Goal: Task Accomplishment & Management: Manage account settings

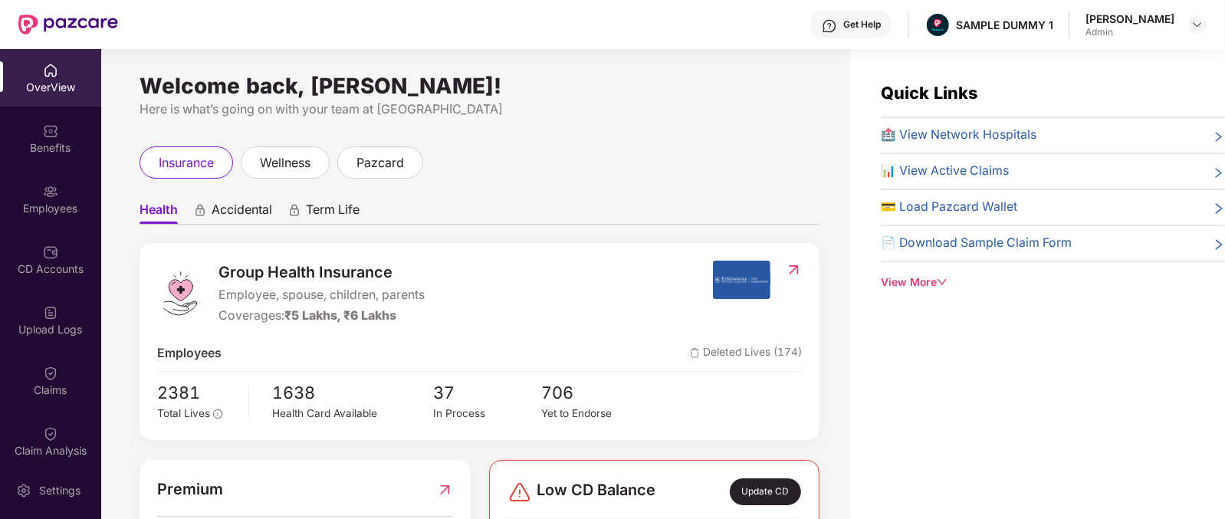
click at [226, 270] on span "Group Health Insurance" at bounding box center [321, 273] width 206 height 24
click at [222, 314] on div "Coverages: ₹5 Lakhs, ₹6 Lakhs" at bounding box center [321, 316] width 206 height 19
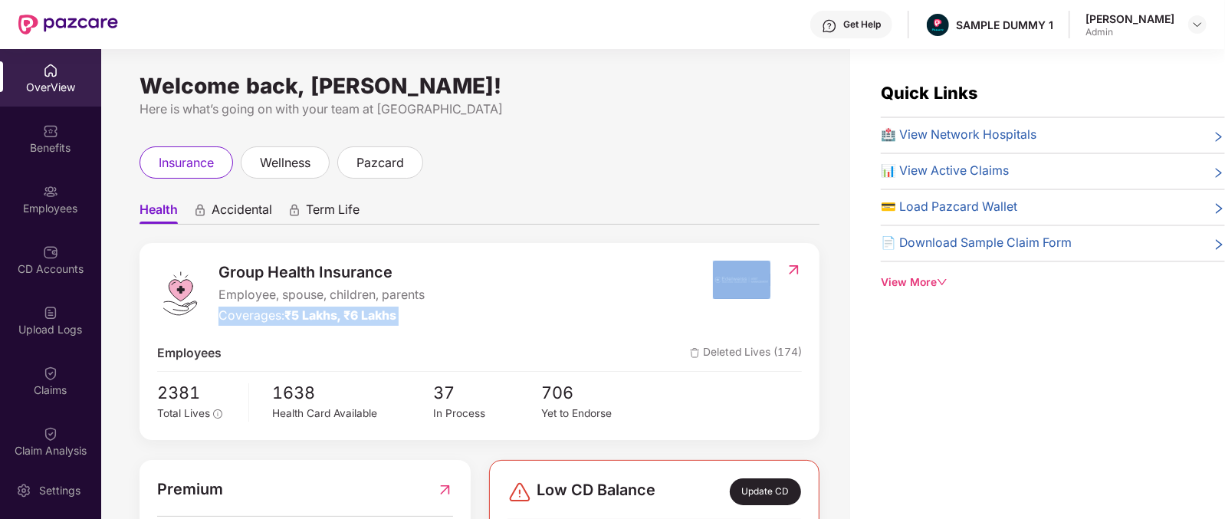
click at [222, 314] on div "Coverages: ₹5 Lakhs, ₹6 Lakhs" at bounding box center [321, 316] width 206 height 19
click at [216, 217] on span "Accidental" at bounding box center [242, 213] width 61 height 22
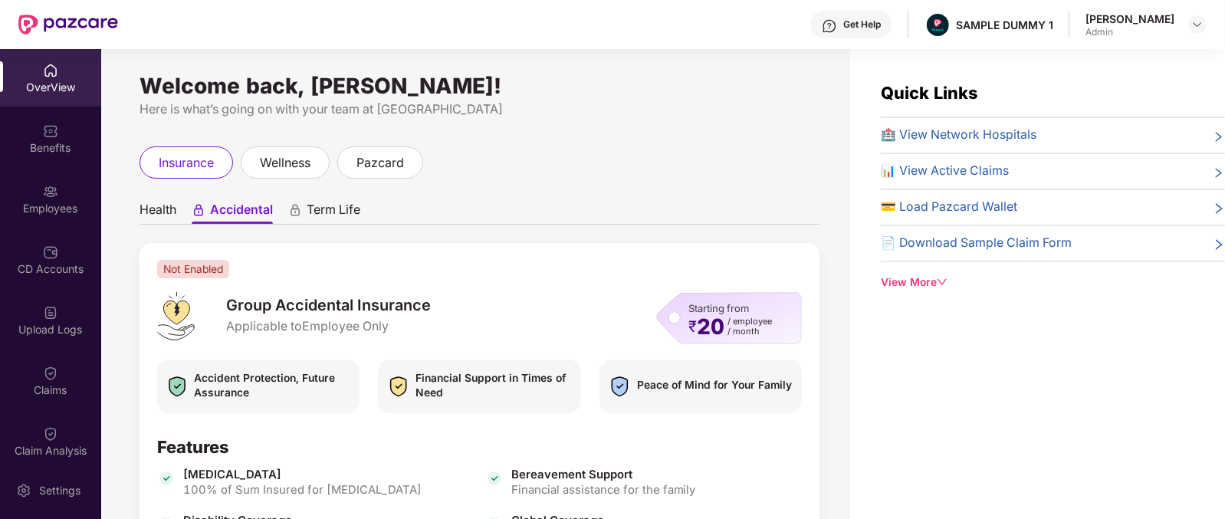
click at [326, 215] on span "Term Life" at bounding box center [334, 213] width 54 height 22
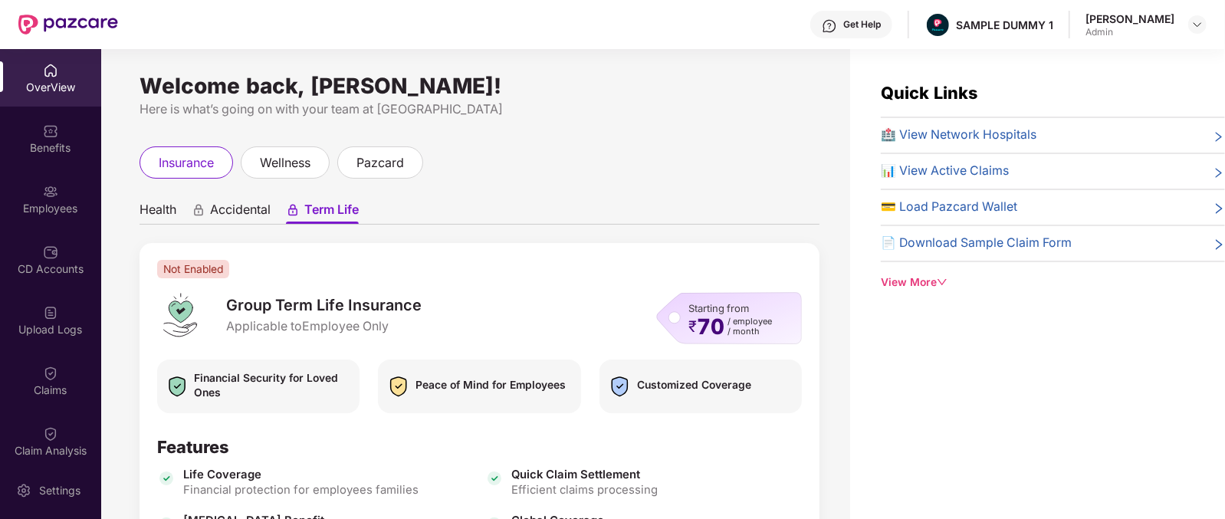
click at [146, 203] on span "Health" at bounding box center [158, 213] width 37 height 22
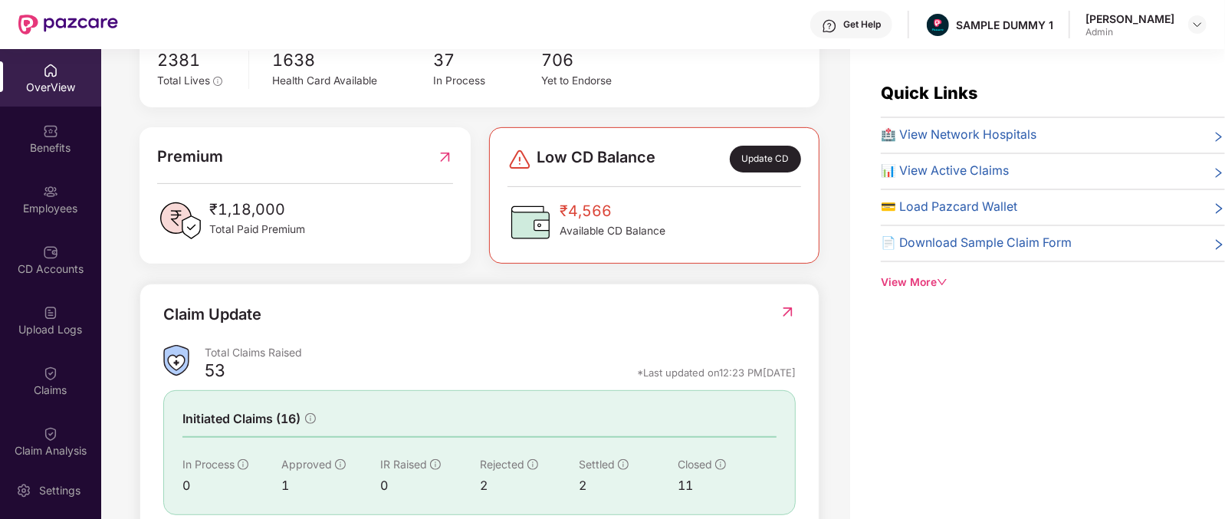
scroll to position [335, 0]
click at [171, 151] on span "Premium" at bounding box center [190, 155] width 66 height 24
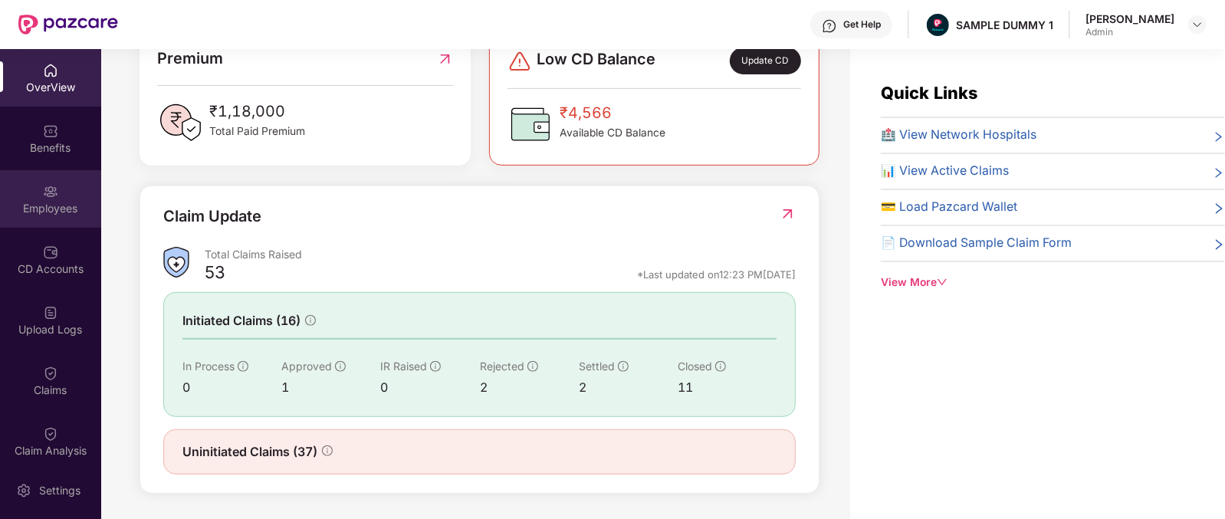
click at [45, 224] on div "Employees" at bounding box center [50, 198] width 101 height 57
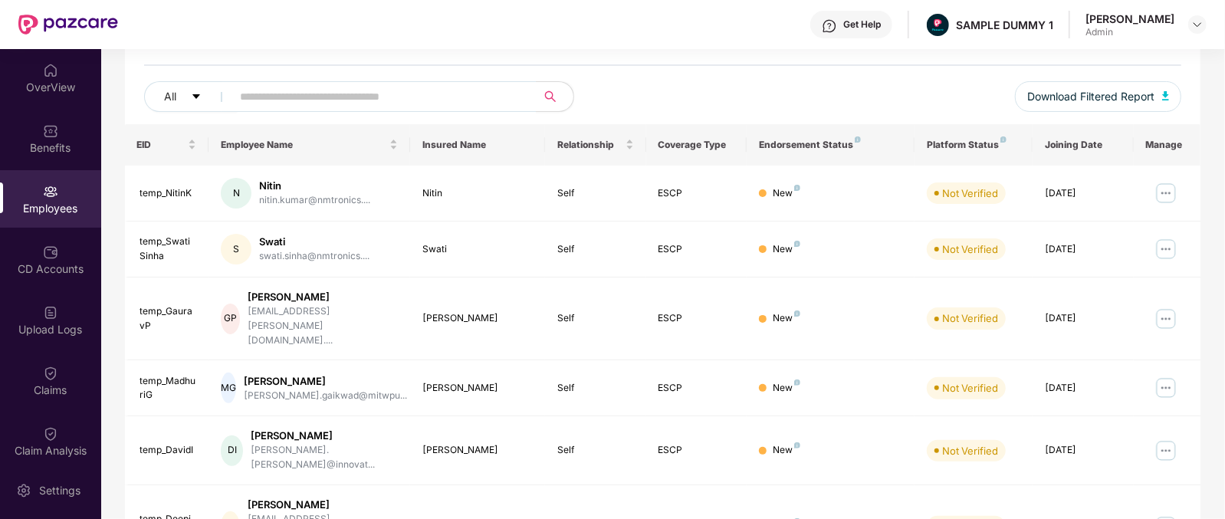
scroll to position [0, 0]
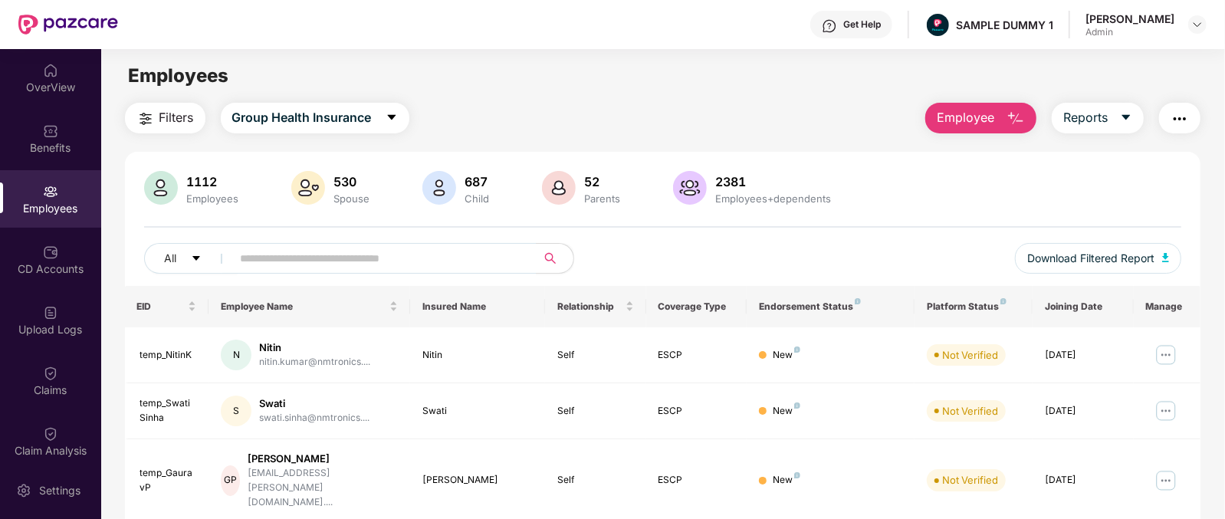
click at [997, 121] on button "Employee" at bounding box center [980, 118] width 111 height 31
click at [793, 103] on div "Filters Group Health Insurance Employee Reports" at bounding box center [663, 118] width 1076 height 31
click at [874, 30] on div "Get Help" at bounding box center [862, 24] width 38 height 12
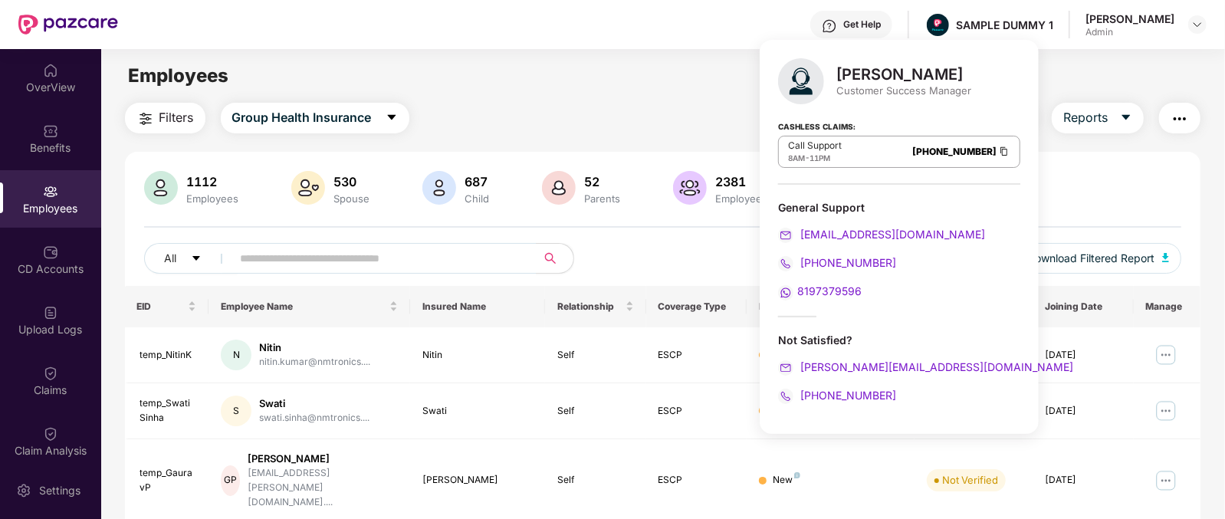
click at [871, 74] on div "[PERSON_NAME]" at bounding box center [903, 74] width 135 height 18
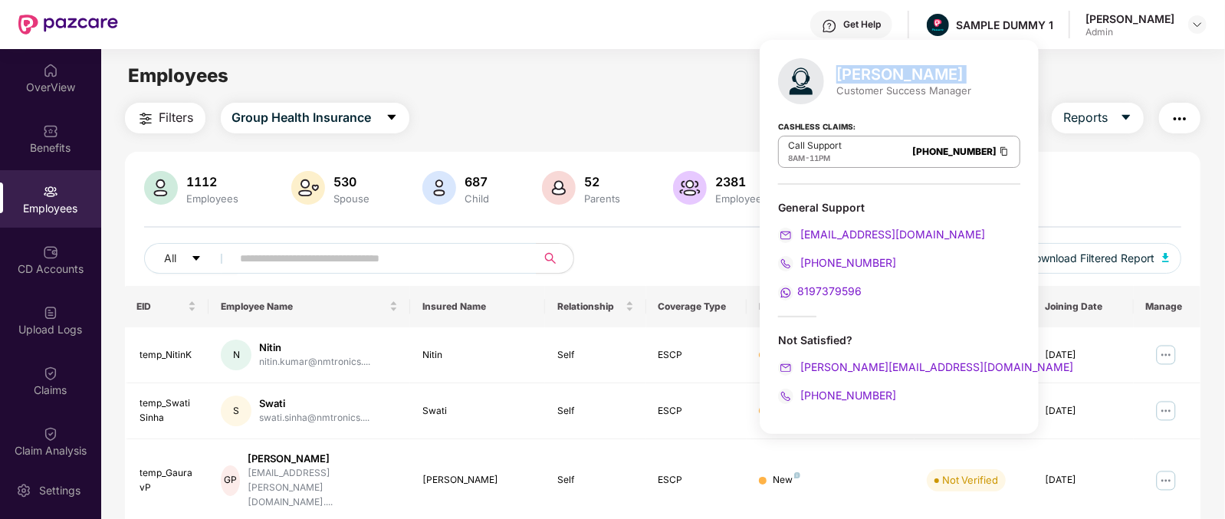
click at [871, 74] on div "[PERSON_NAME]" at bounding box center [903, 74] width 135 height 18
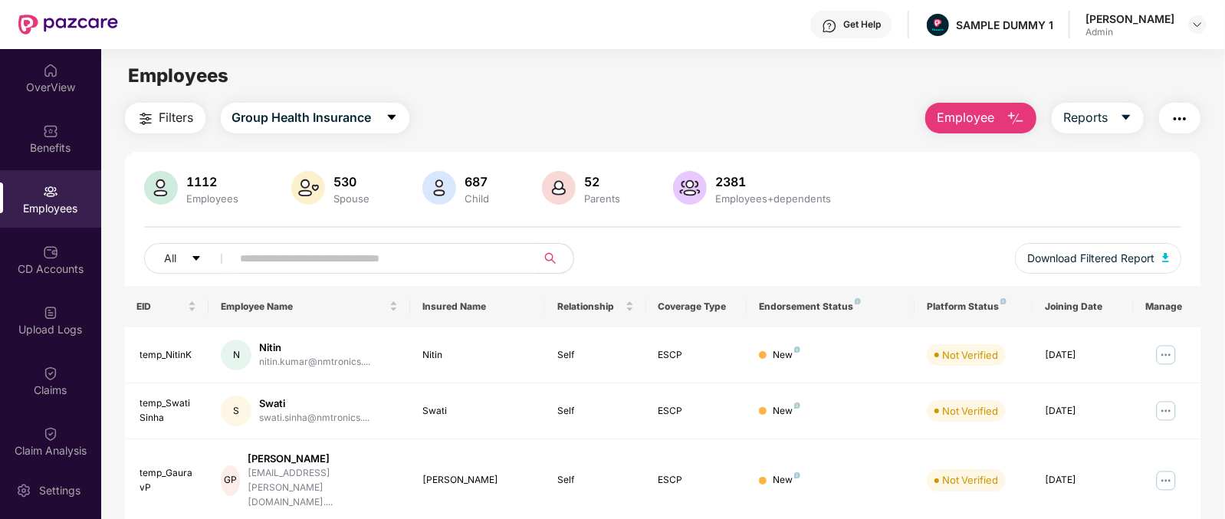
click at [586, 107] on div "Filters Group Health Insurance Employee Reports" at bounding box center [663, 118] width 1076 height 31
click at [977, 126] on span "Employee" at bounding box center [965, 117] width 57 height 19
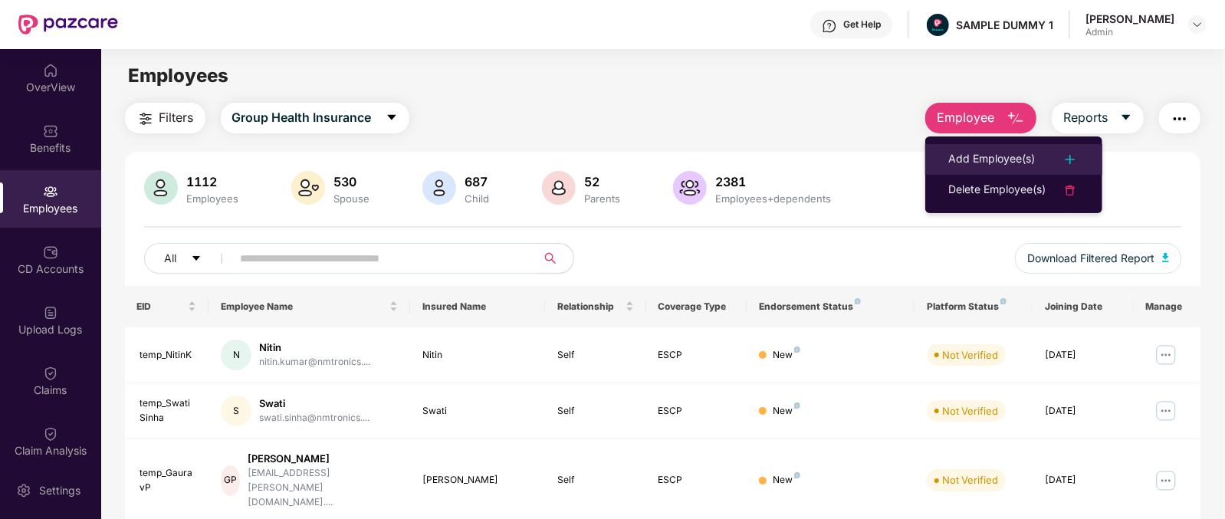
click at [965, 164] on div "Add Employee(s)" at bounding box center [991, 159] width 87 height 18
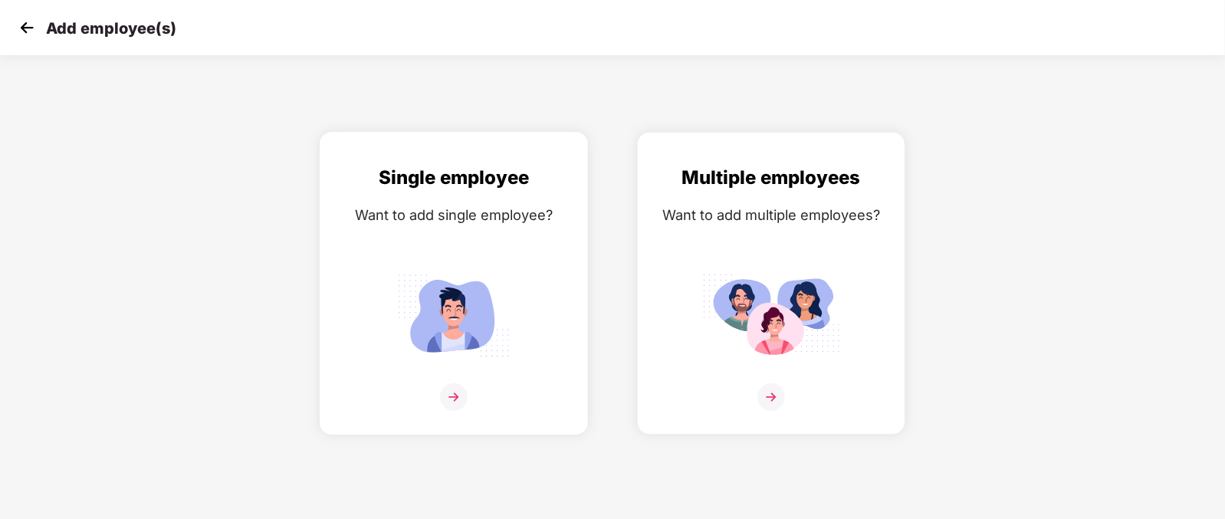
click at [445, 395] on div "Single employee Want to add single employee?" at bounding box center [454, 296] width 236 height 267
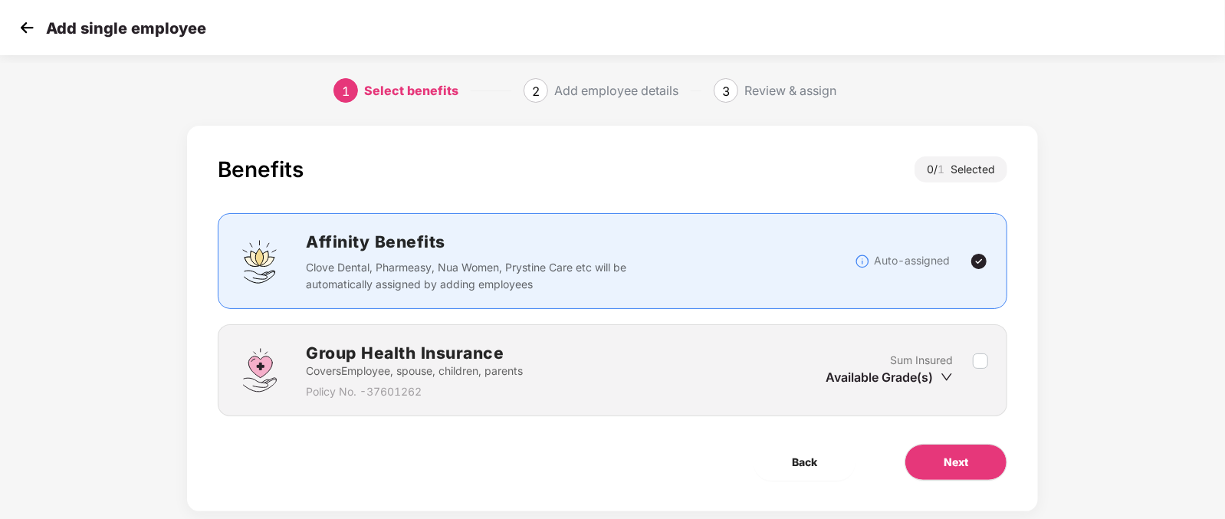
scroll to position [31, 0]
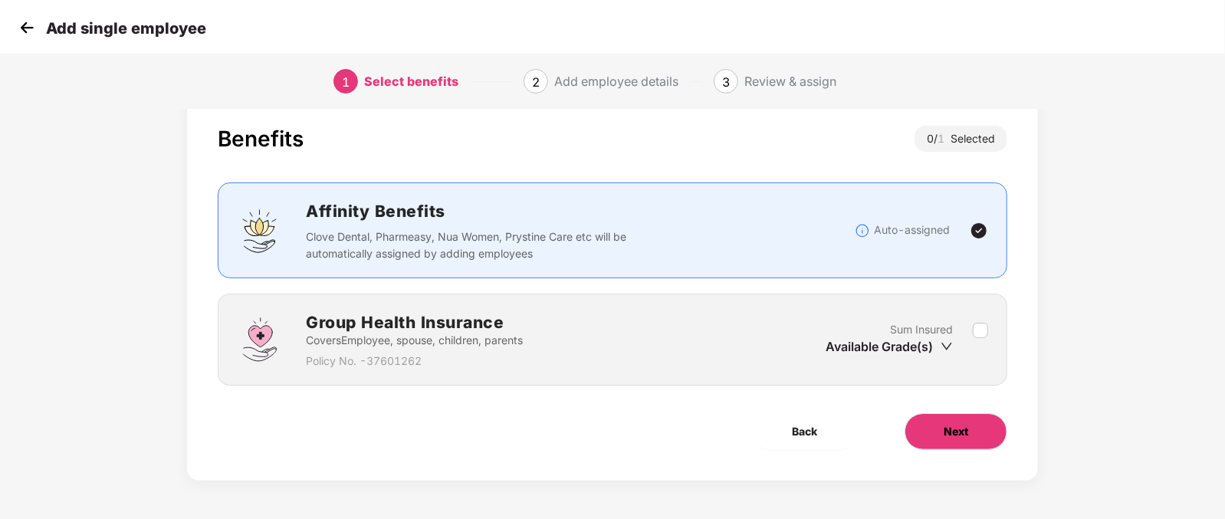
click at [989, 437] on button "Next" at bounding box center [956, 431] width 103 height 37
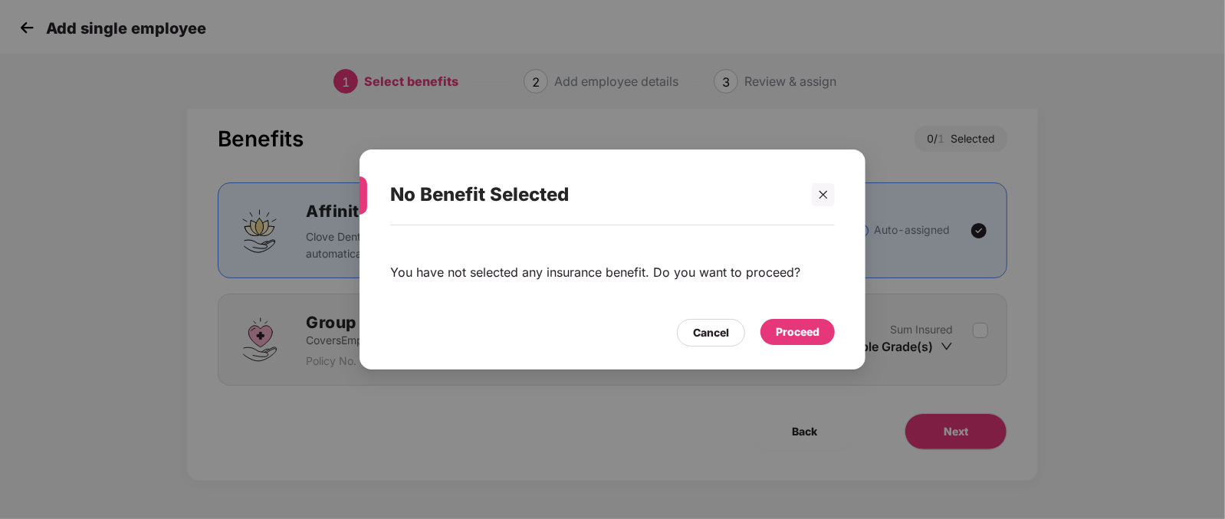
click at [782, 339] on div "Proceed" at bounding box center [798, 332] width 44 height 17
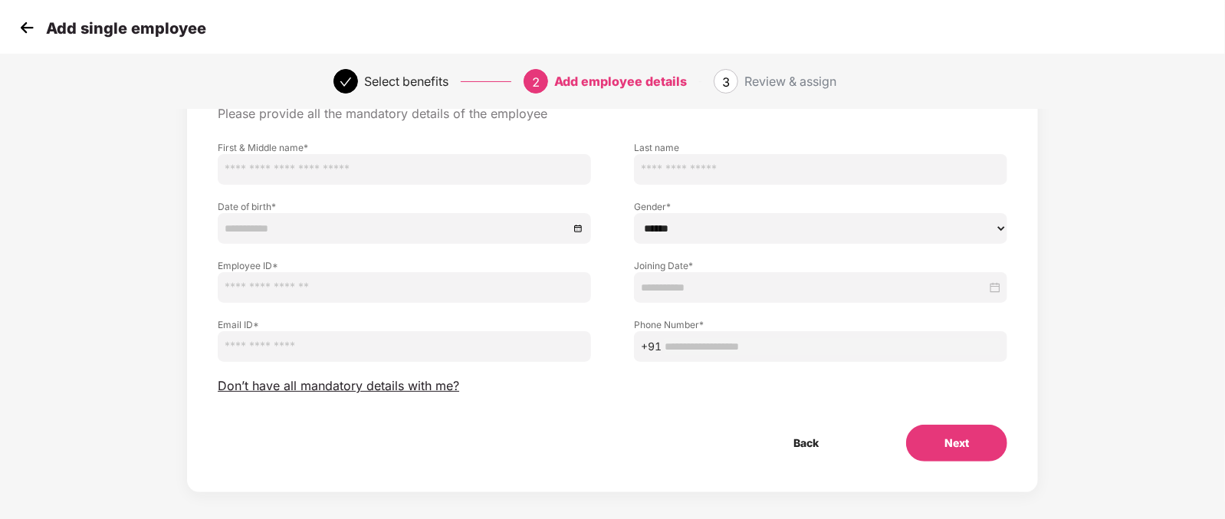
scroll to position [95, 0]
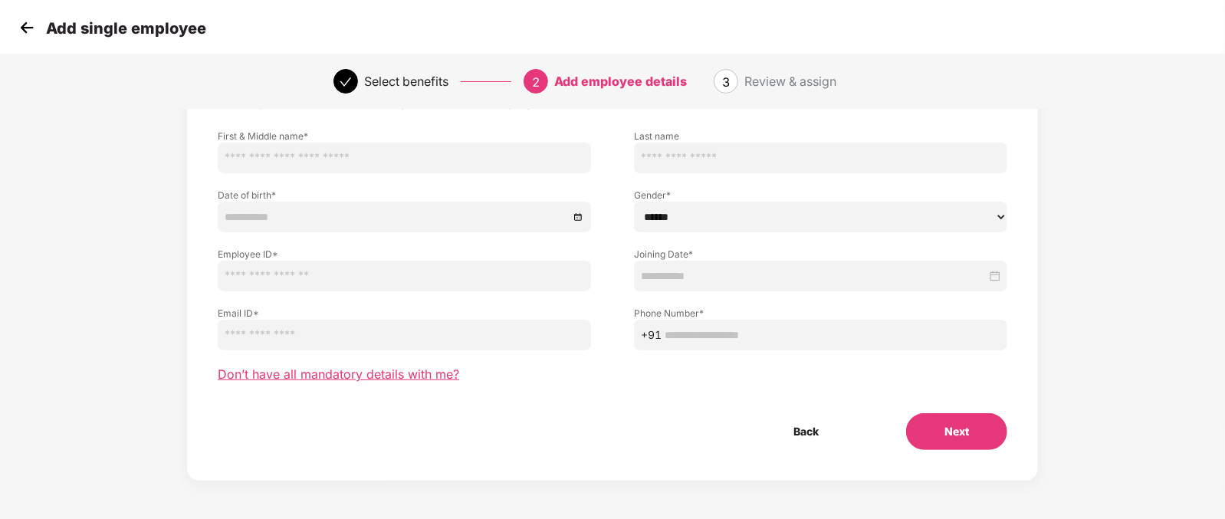
click at [374, 366] on span "Don’t have all mandatory details with me?" at bounding box center [338, 374] width 241 height 16
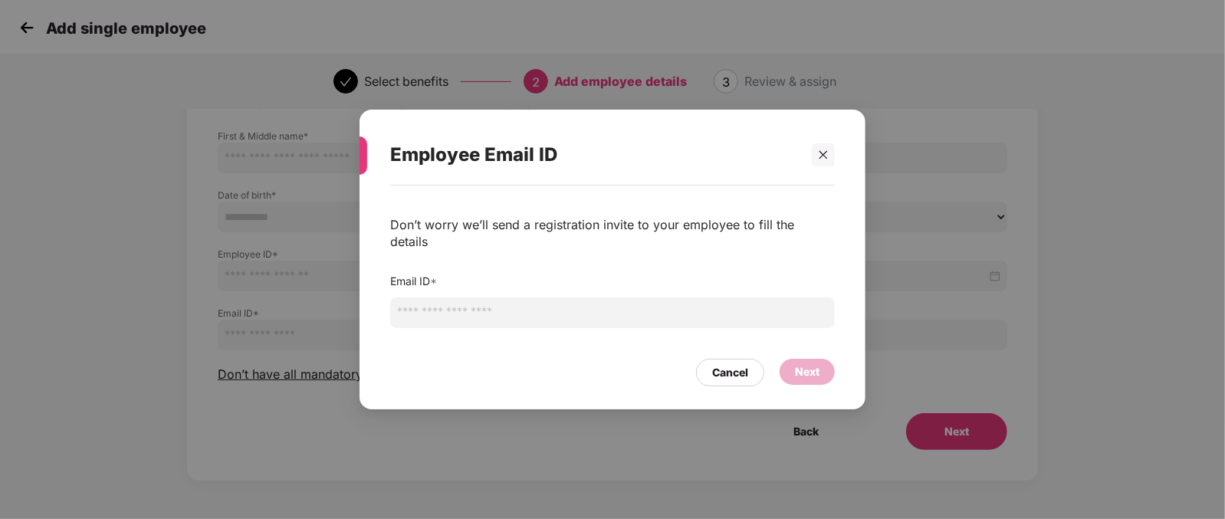
click at [460, 297] on input "email" at bounding box center [612, 312] width 445 height 31
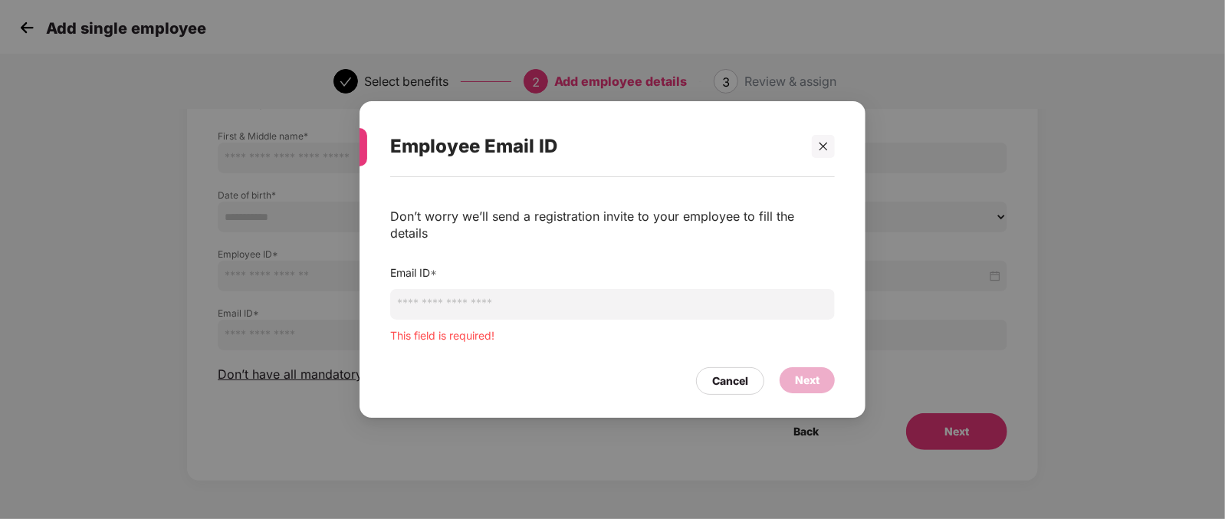
click at [401, 269] on label "Email ID *" at bounding box center [413, 272] width 47 height 13
click at [427, 294] on input "email" at bounding box center [612, 304] width 445 height 31
click at [101, 241] on div "Employee Email ID Don’t worry we’ll send a registration invite to your employee…" at bounding box center [612, 259] width 1225 height 519
click at [713, 379] on div "Cancel" at bounding box center [730, 381] width 36 height 17
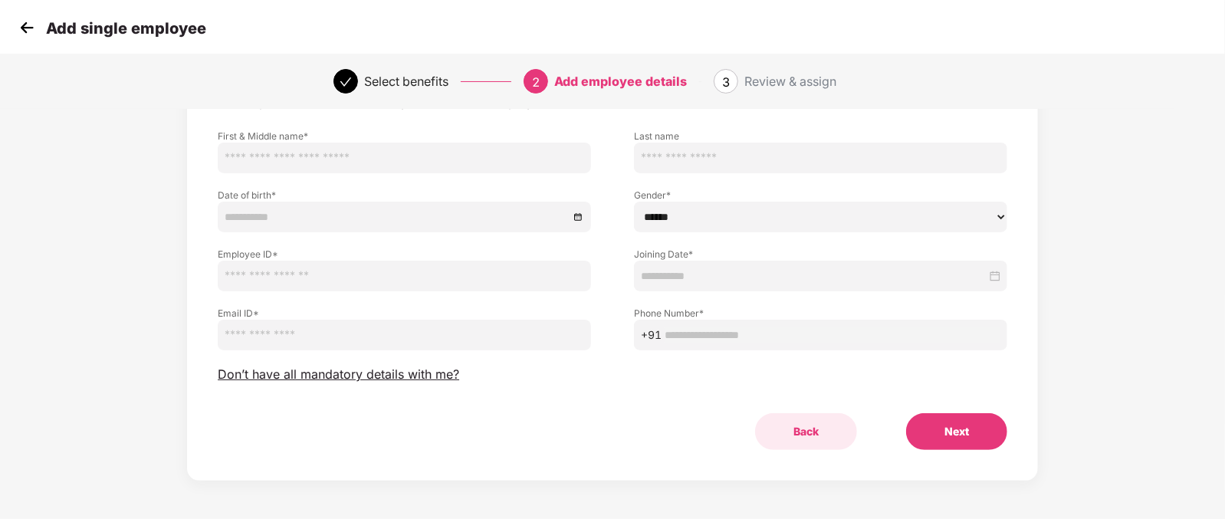
click at [816, 434] on button "Back" at bounding box center [806, 431] width 102 height 37
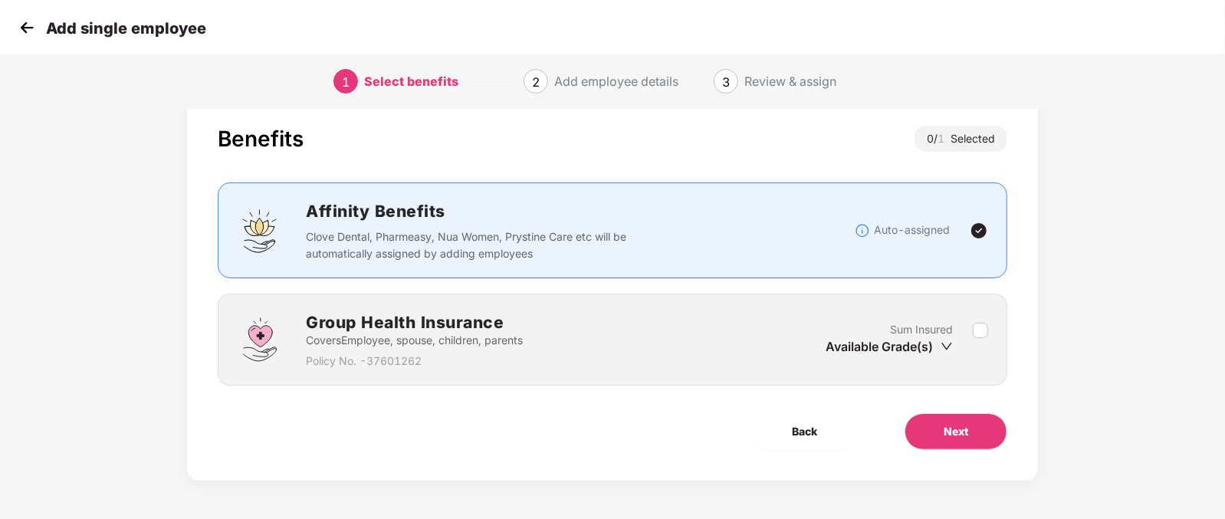
scroll to position [31, 0]
click at [803, 424] on span "Back" at bounding box center [804, 431] width 25 height 17
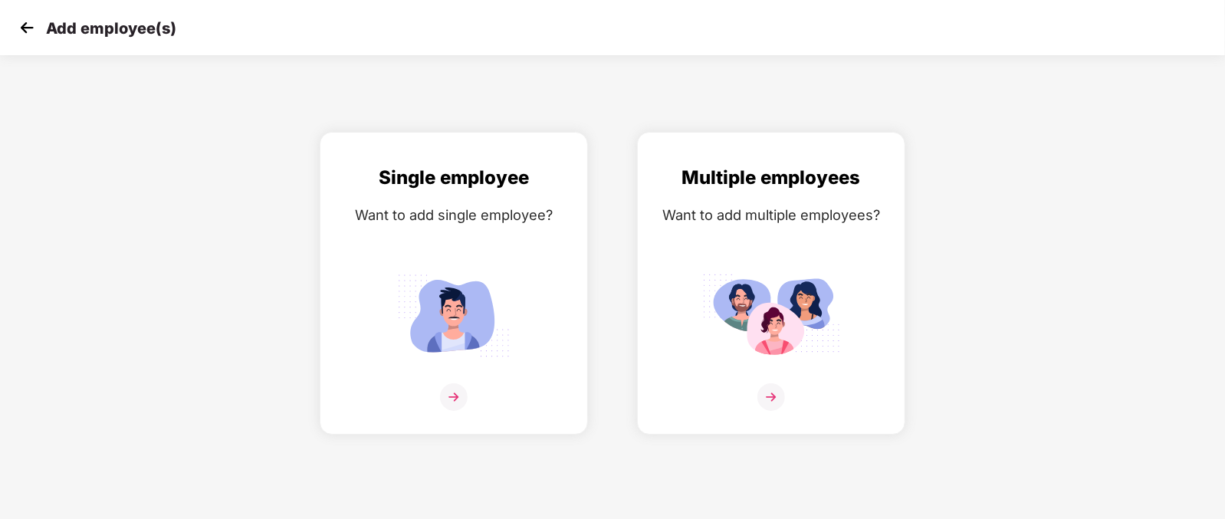
click at [23, 28] on img at bounding box center [26, 27] width 23 height 23
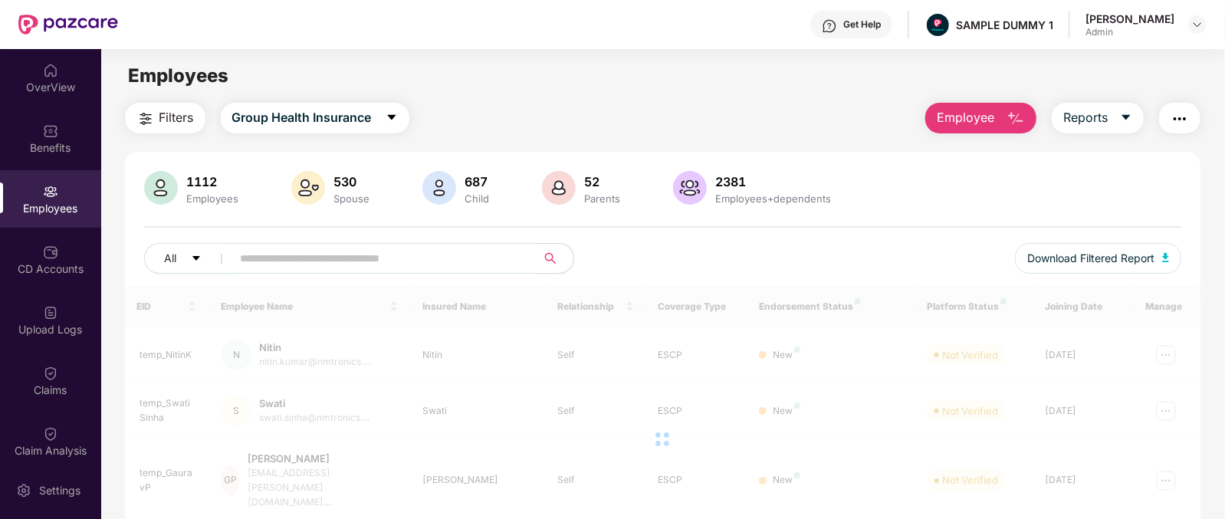
click at [1007, 119] on img "button" at bounding box center [1016, 119] width 18 height 18
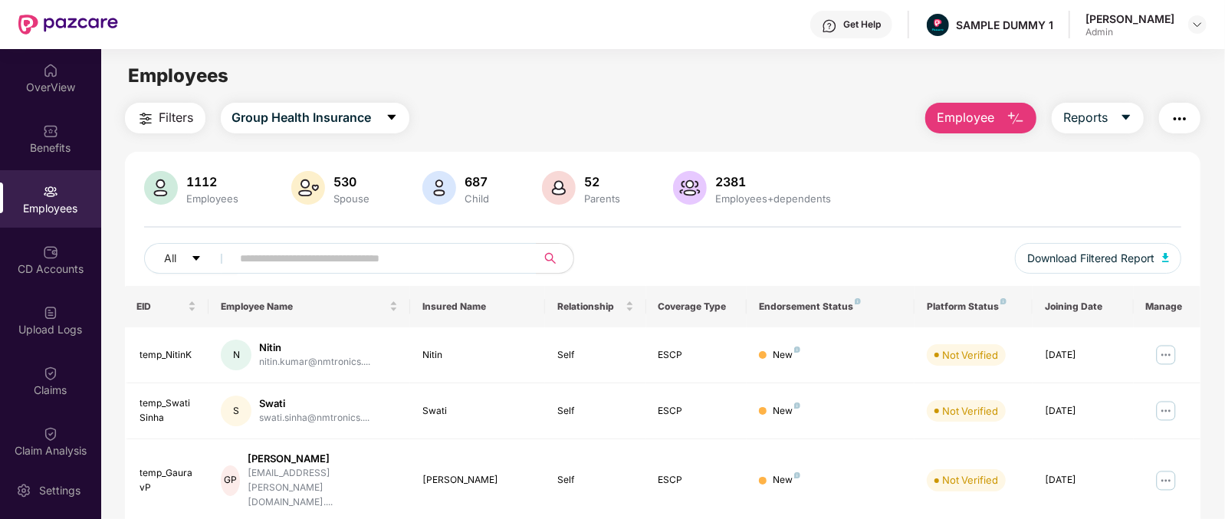
click at [820, 114] on div "Filters Group Health Insurance Employee Reports" at bounding box center [663, 118] width 1076 height 31
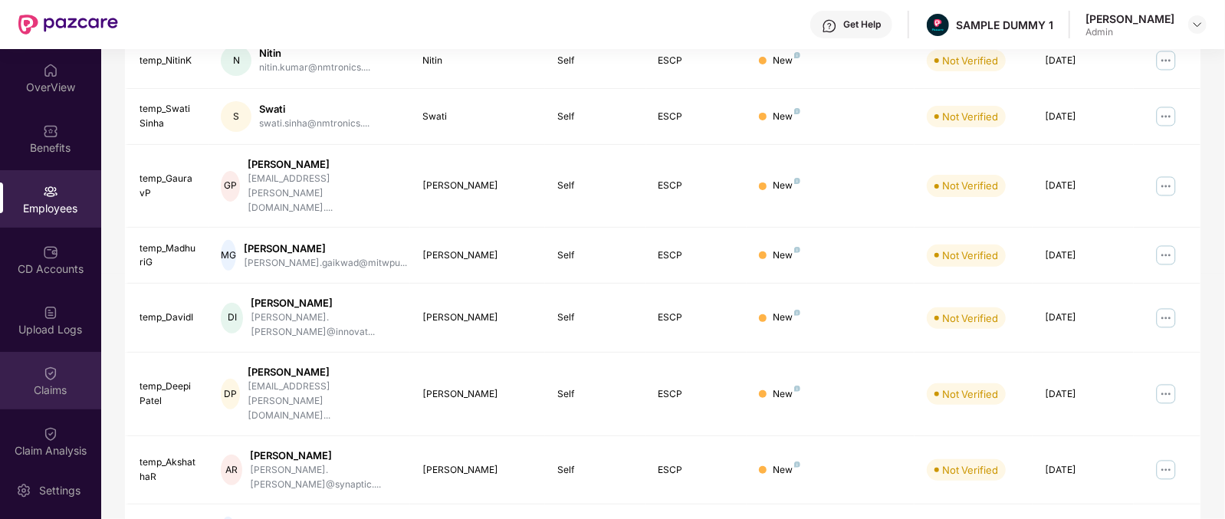
scroll to position [254, 0]
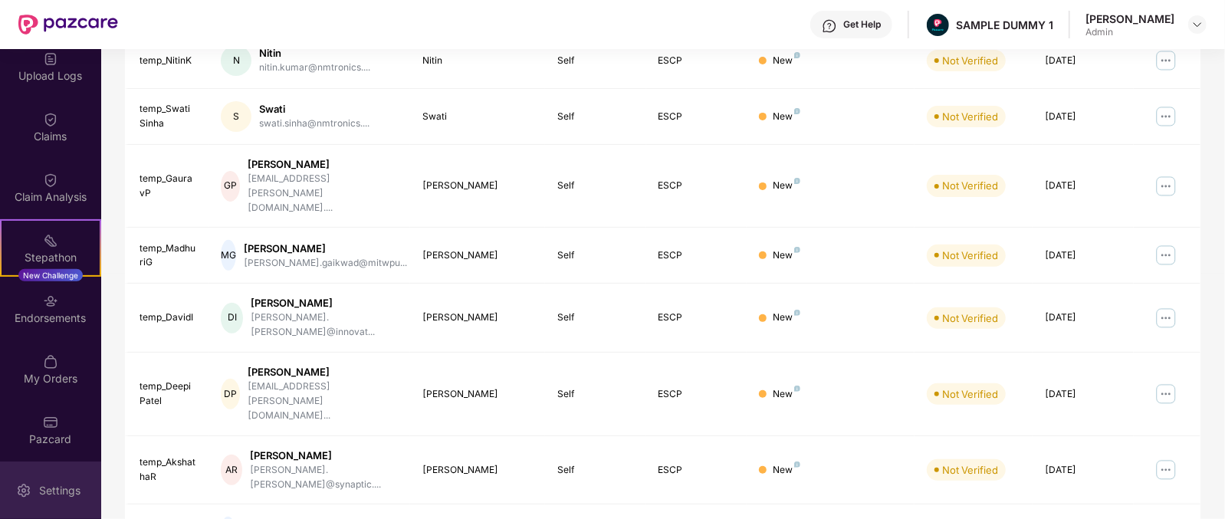
click at [29, 488] on img at bounding box center [23, 490] width 15 height 15
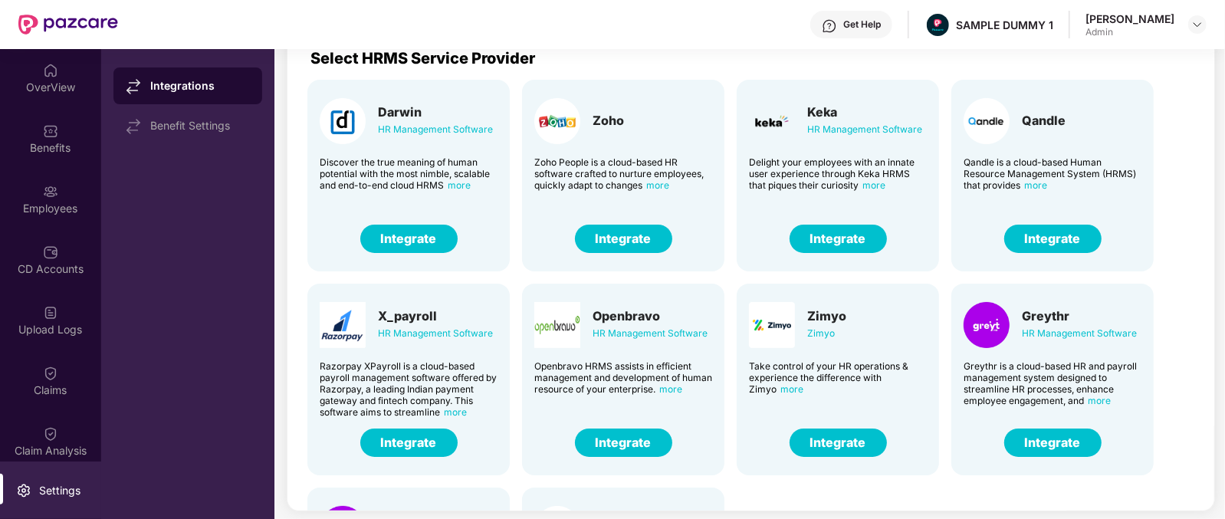
scroll to position [168, 0]
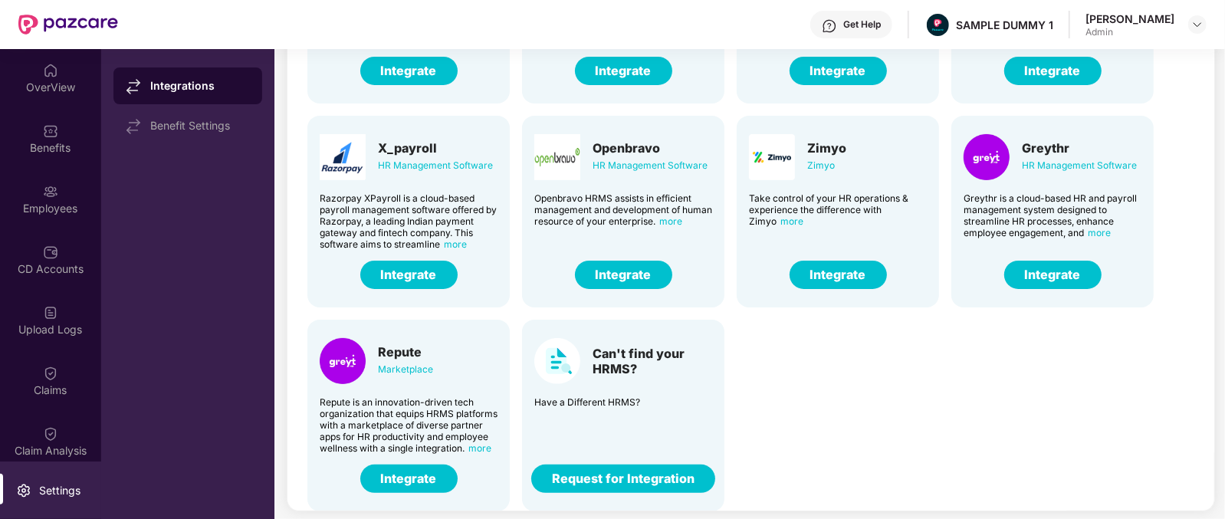
click at [593, 353] on div "Can't find your HRMS?" at bounding box center [653, 361] width 120 height 31
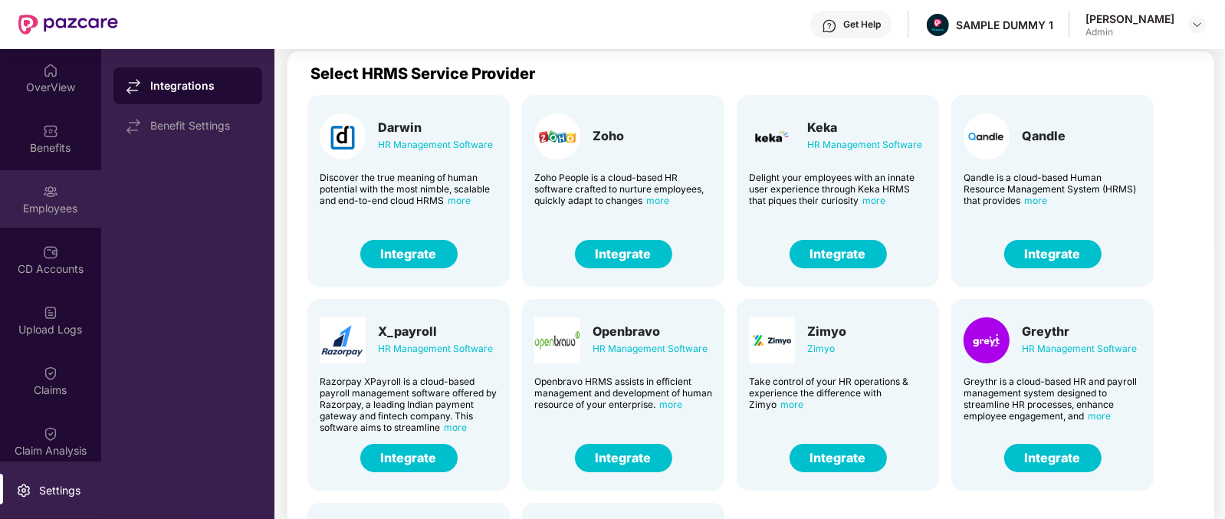
scroll to position [126, 0]
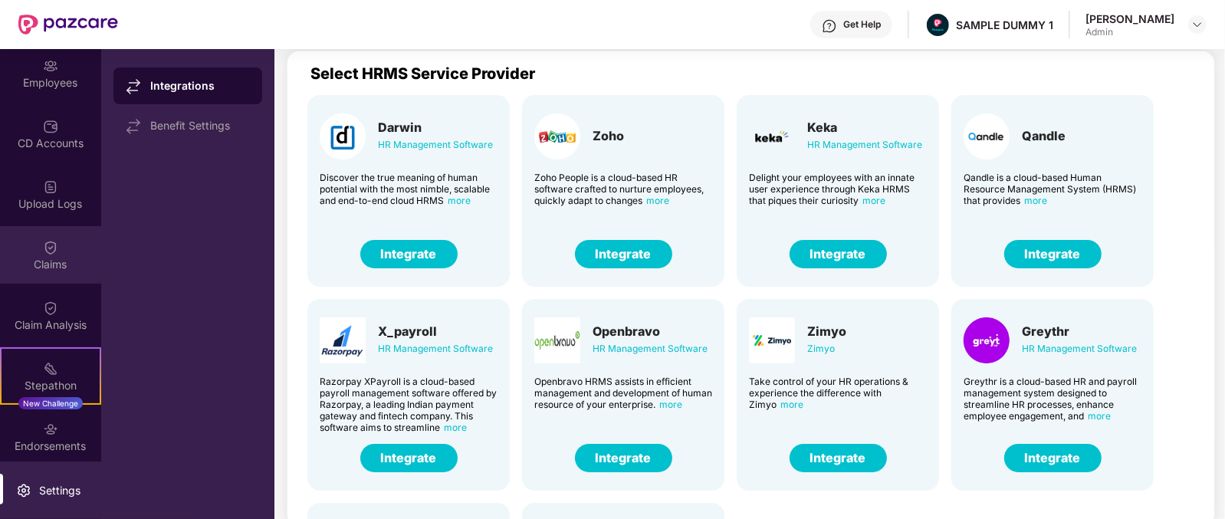
click at [71, 269] on div "Claims" at bounding box center [50, 264] width 101 height 15
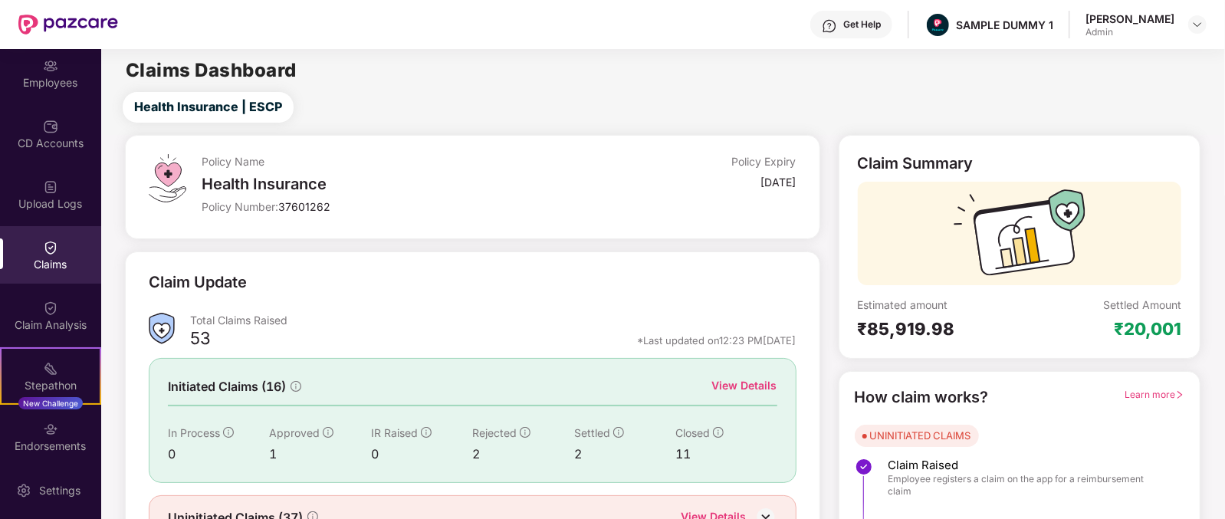
scroll to position [80, 0]
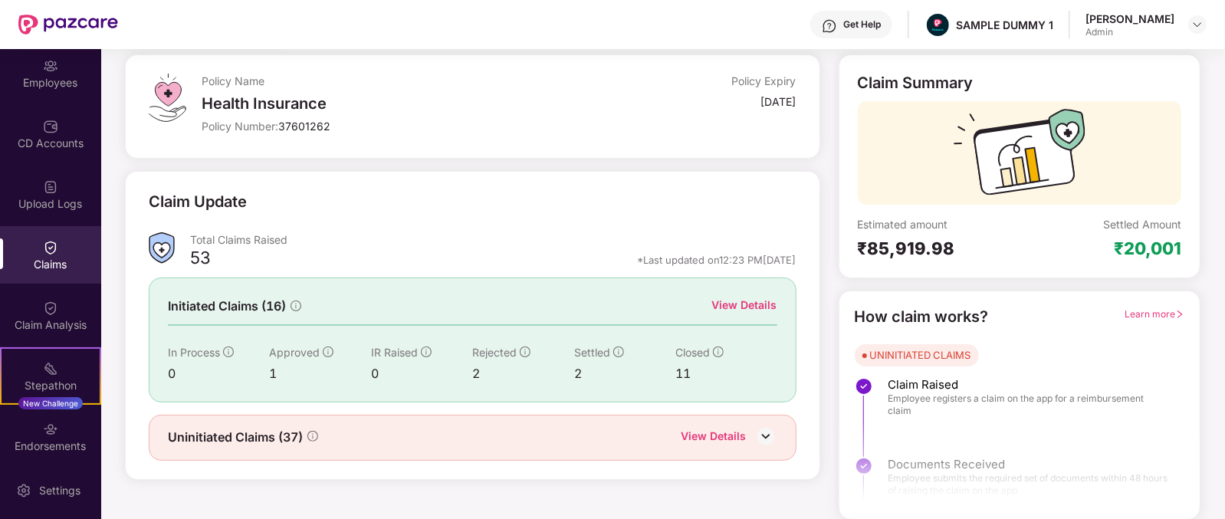
click at [755, 314] on div "View Details" at bounding box center [744, 306] width 65 height 19
click at [757, 308] on div "View Details" at bounding box center [744, 305] width 65 height 17
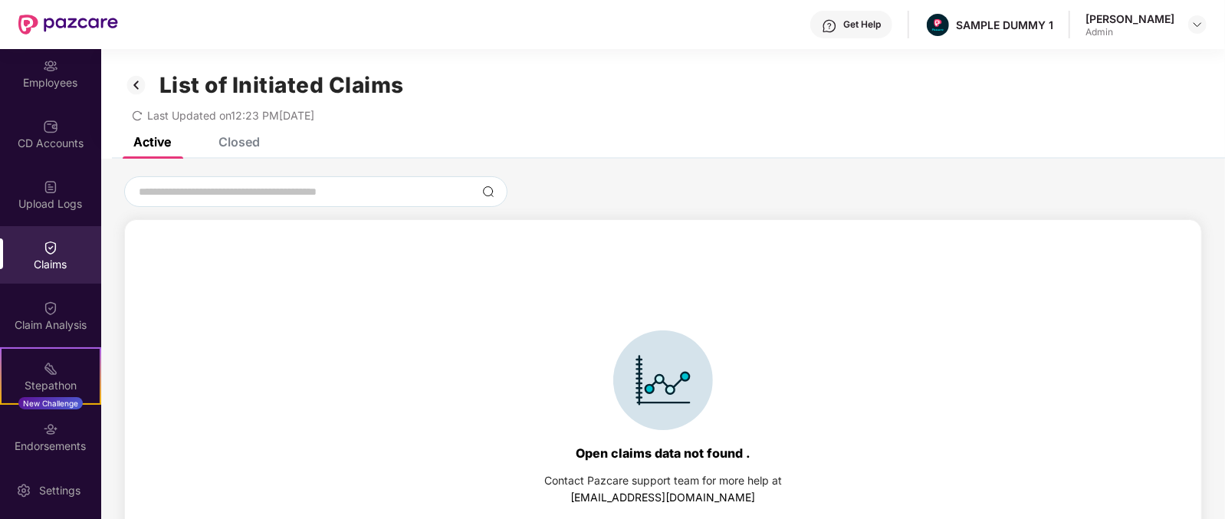
scroll to position [65, 0]
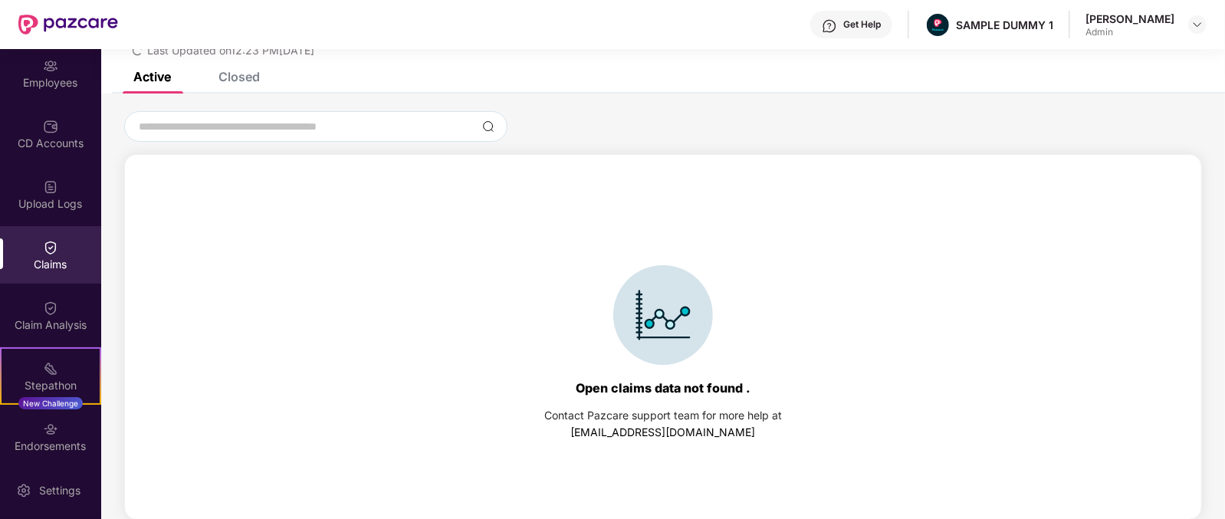
click at [258, 82] on div "Closed" at bounding box center [238, 76] width 41 height 15
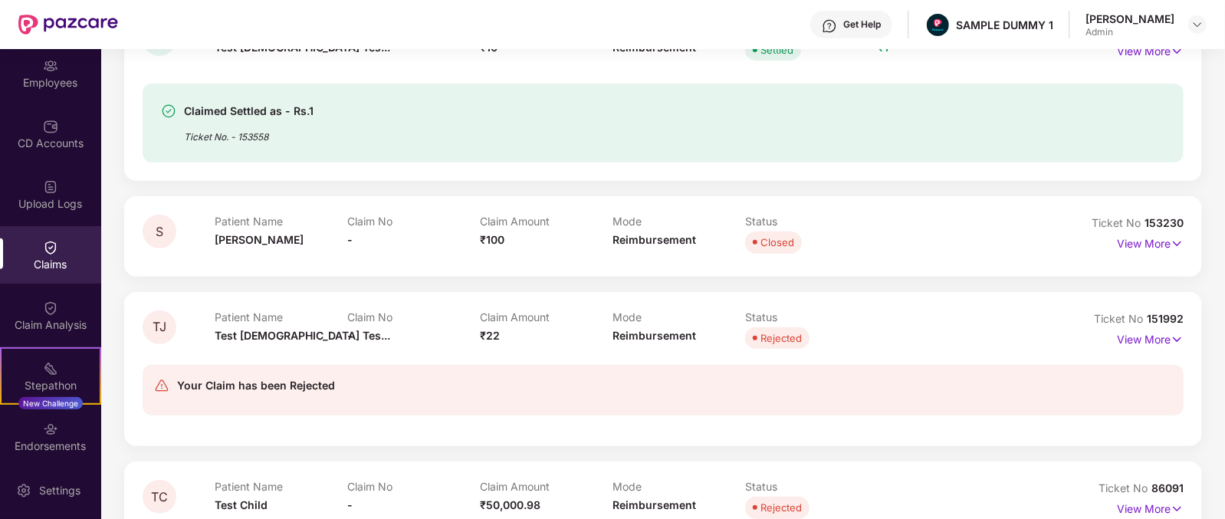
scroll to position [0, 0]
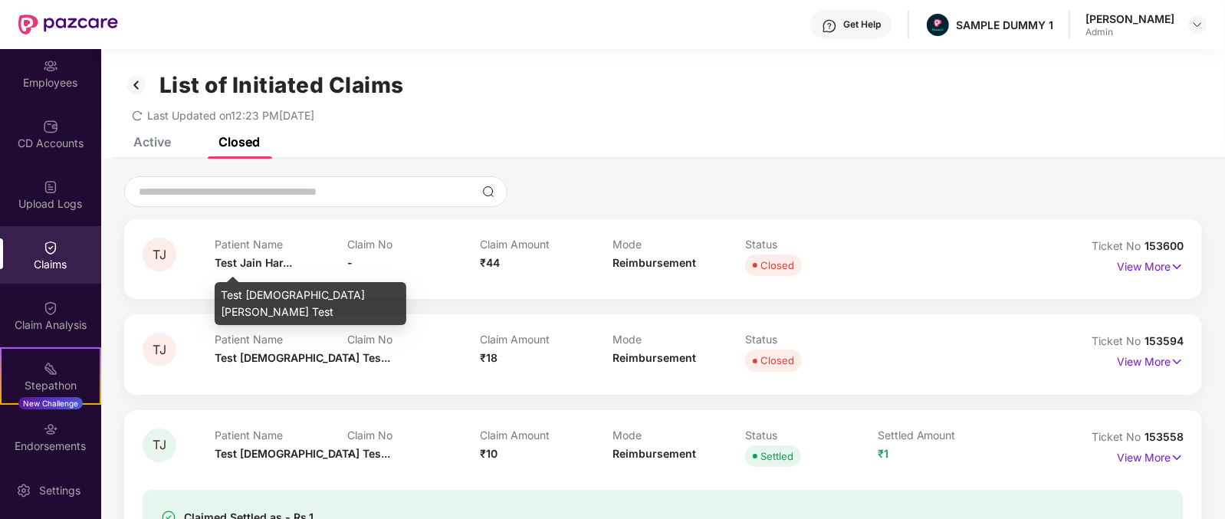
click at [230, 264] on span "Test Jain Har..." at bounding box center [253, 262] width 77 height 13
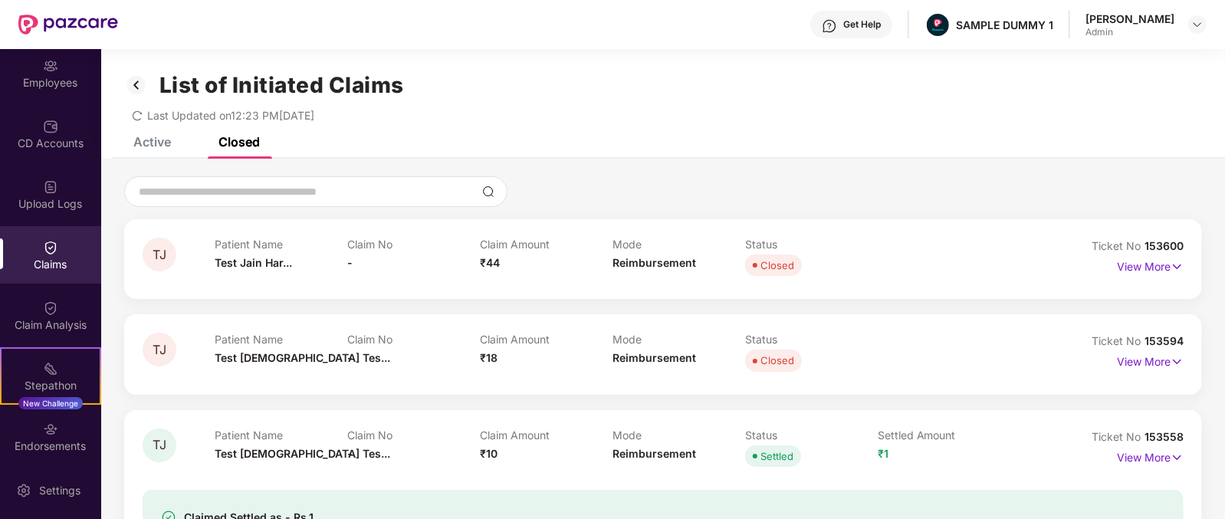
click at [492, 264] on span "₹44" at bounding box center [490, 262] width 20 height 13
click at [631, 271] on div "Mode Reimbursement" at bounding box center [679, 259] width 133 height 42
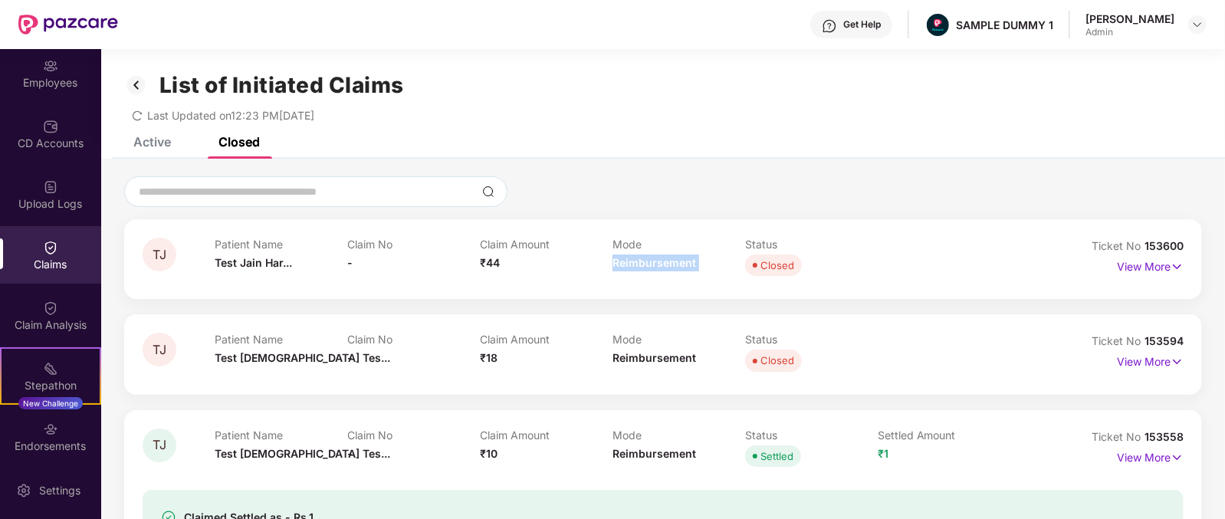
click at [631, 271] on div "Mode Reimbursement" at bounding box center [679, 259] width 133 height 42
click at [1175, 255] on p "View More" at bounding box center [1150, 265] width 67 height 21
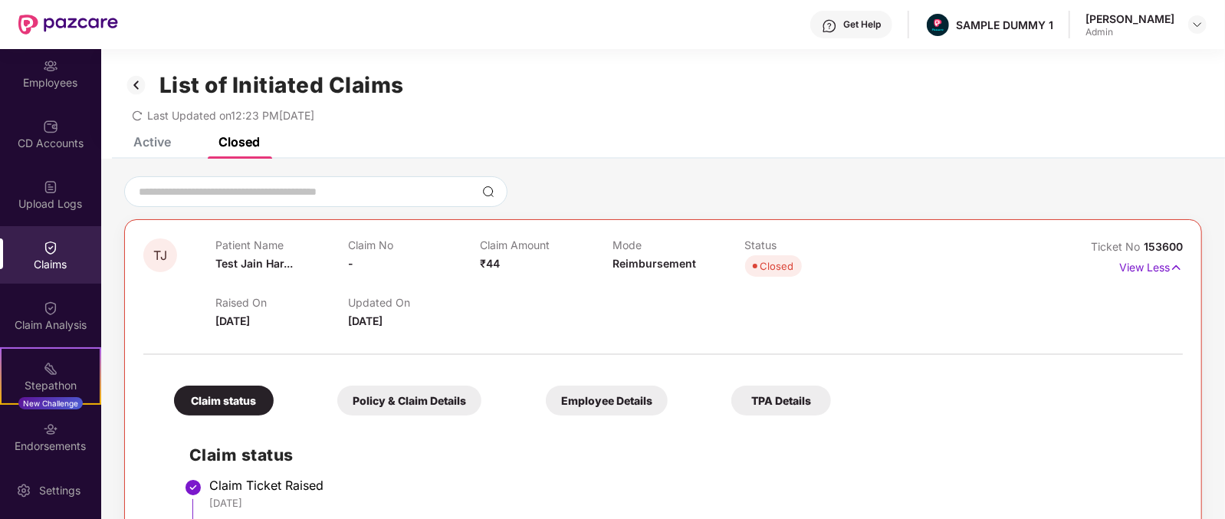
click at [850, 17] on div "Get Help" at bounding box center [851, 25] width 82 height 28
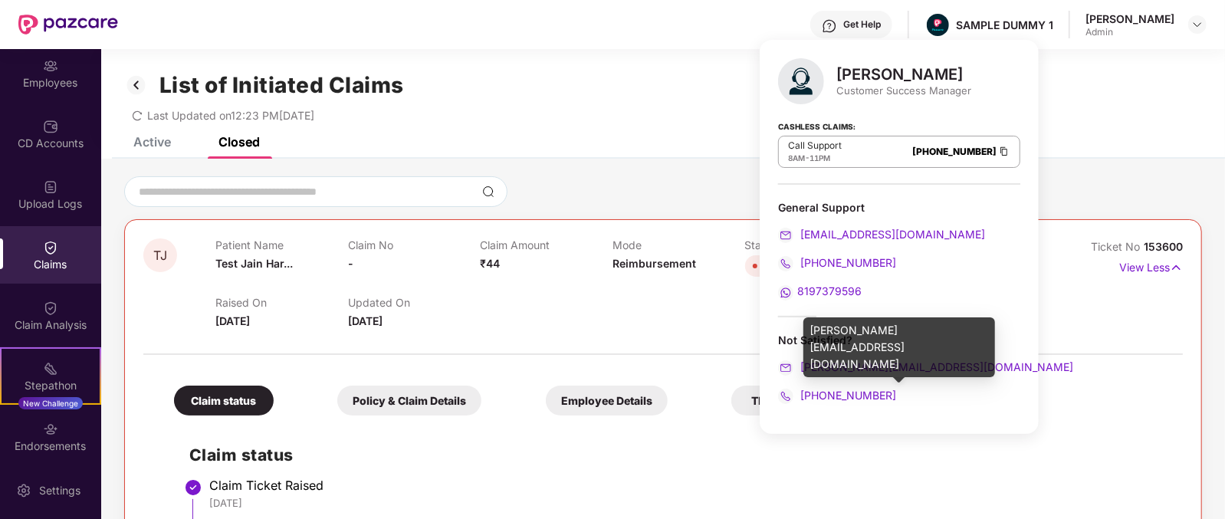
click at [950, 366] on div "[PERSON_NAME][EMAIL_ADDRESS][DOMAIN_NAME]" at bounding box center [899, 367] width 242 height 17
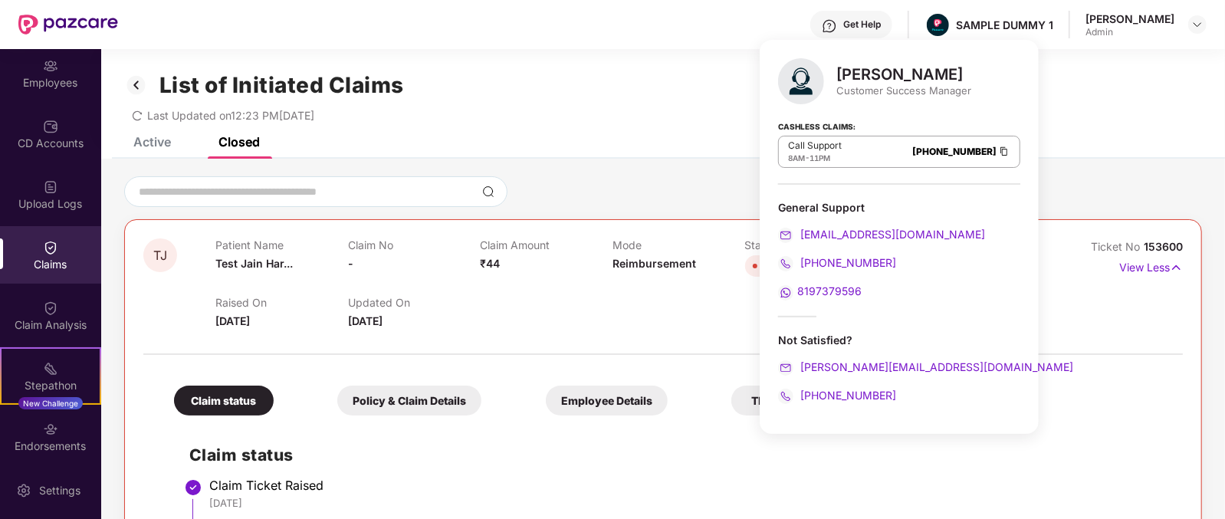
click at [908, 397] on div "[PHONE_NUMBER]" at bounding box center [899, 395] width 242 height 17
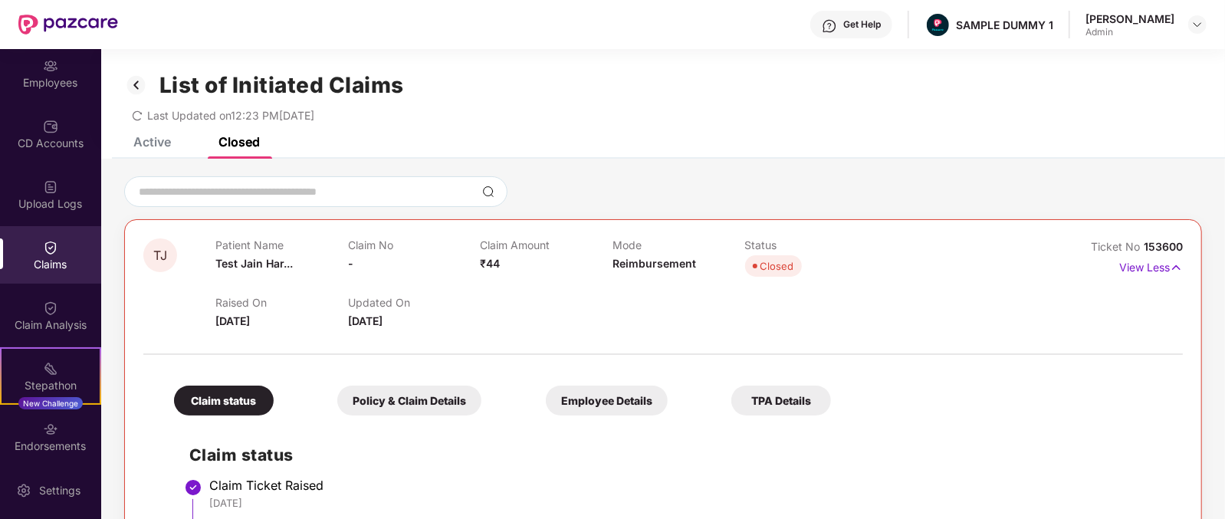
click at [516, 143] on div "Active Closed" at bounding box center [663, 147] width 1124 height 21
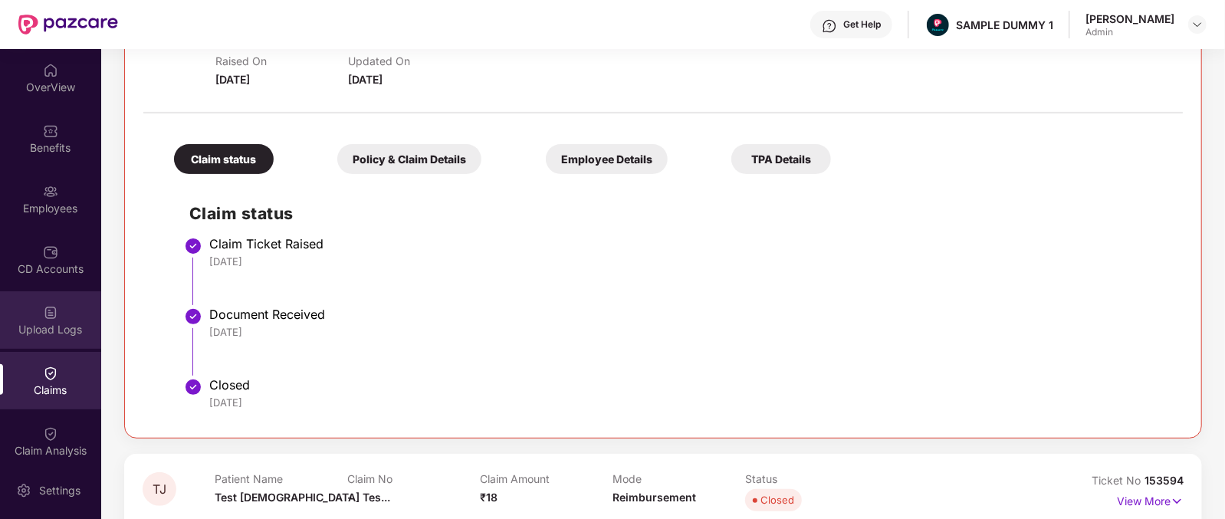
scroll to position [227, 0]
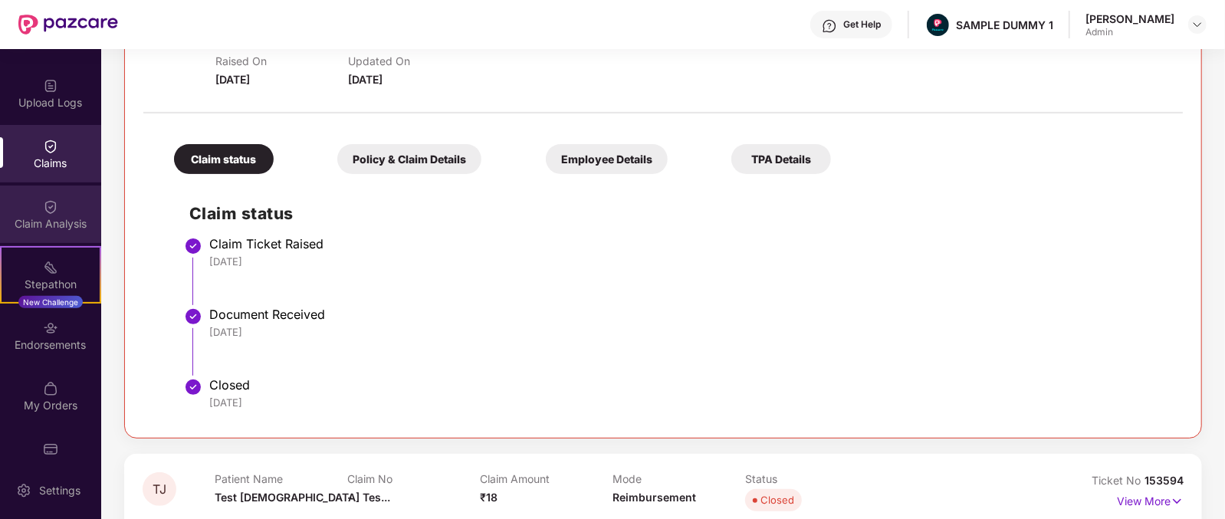
click at [41, 228] on div "Claim Analysis" at bounding box center [50, 223] width 101 height 15
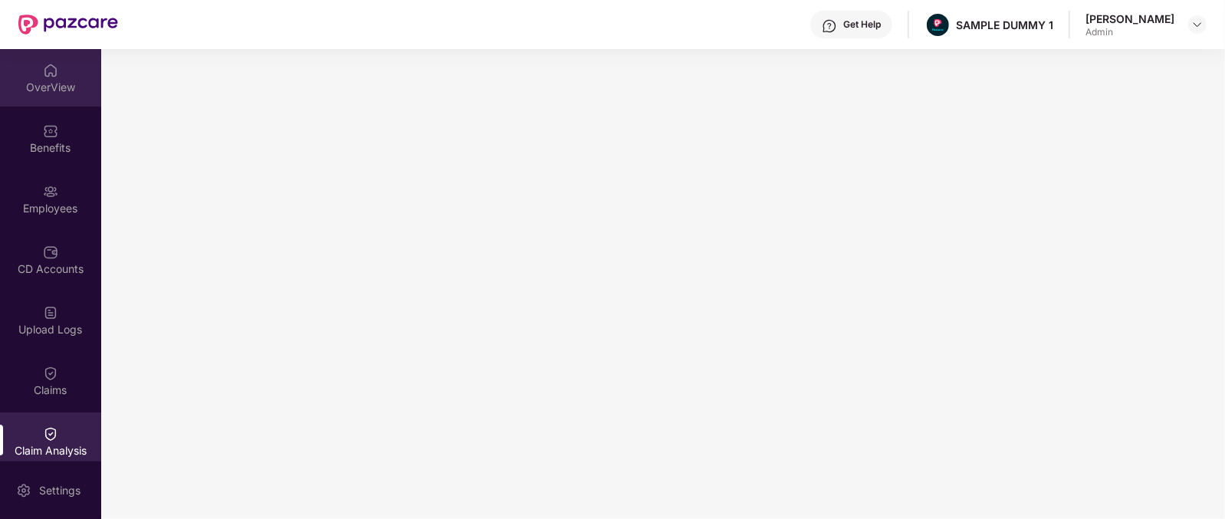
click at [42, 85] on div "OverView" at bounding box center [50, 87] width 101 height 15
